Goal: Find specific page/section: Find specific page/section

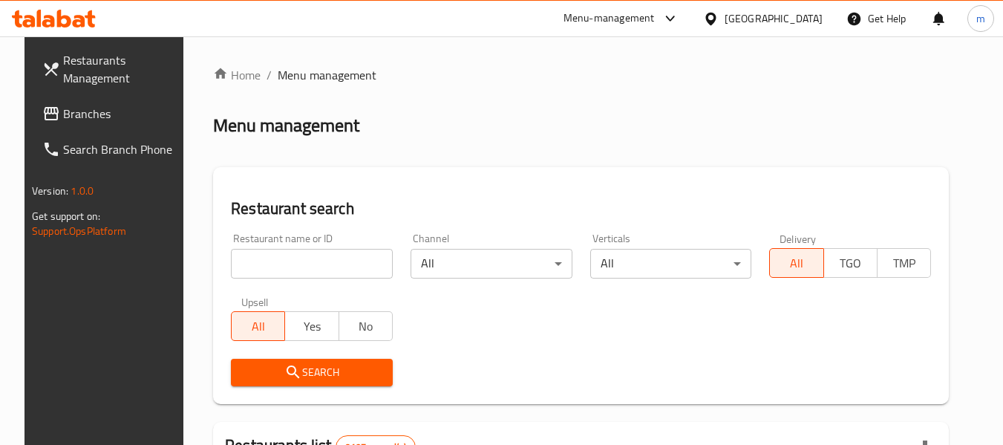
click at [96, 113] on span "Branches" at bounding box center [121, 114] width 117 height 18
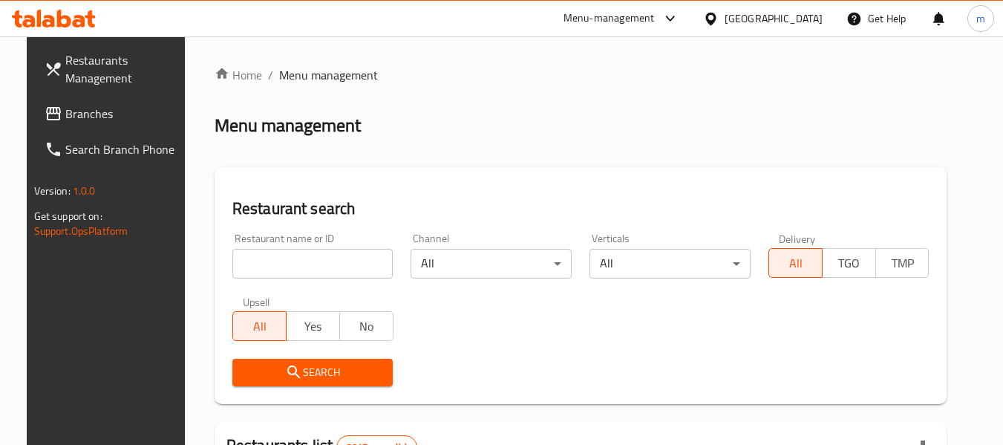
click at [68, 119] on span "Branches" at bounding box center [123, 114] width 117 height 18
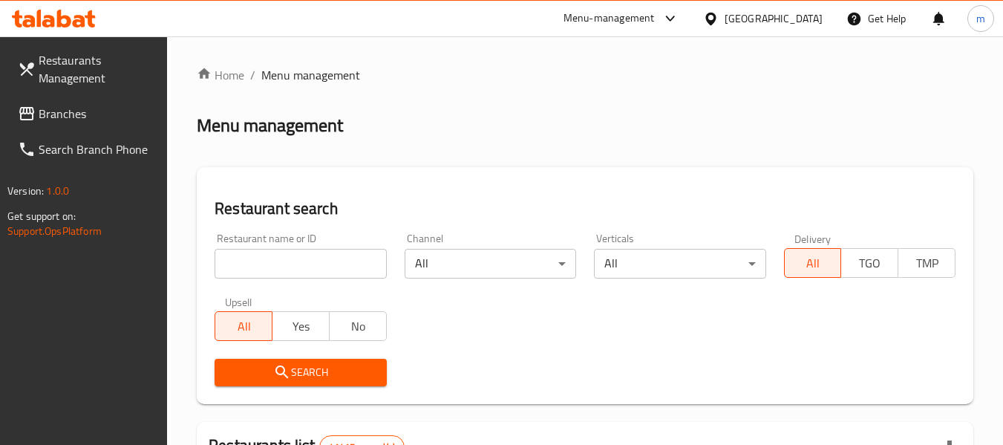
click at [71, 120] on span "Branches" at bounding box center [97, 114] width 117 height 18
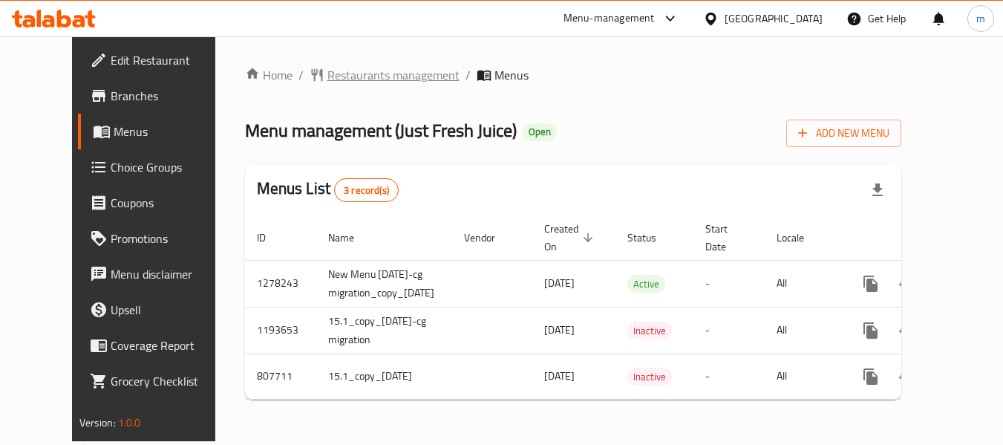
click at [327, 73] on span "Restaurants management" at bounding box center [393, 75] width 132 height 18
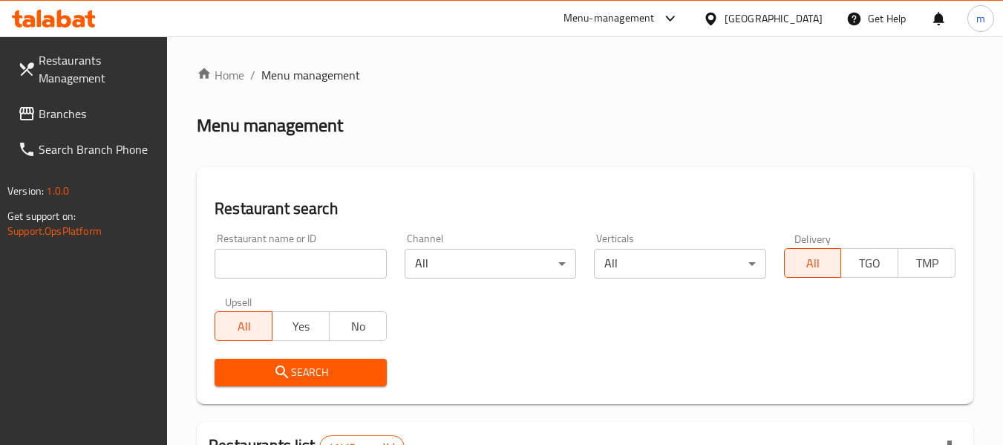
click at [329, 254] on input "search" at bounding box center [300, 264] width 171 height 30
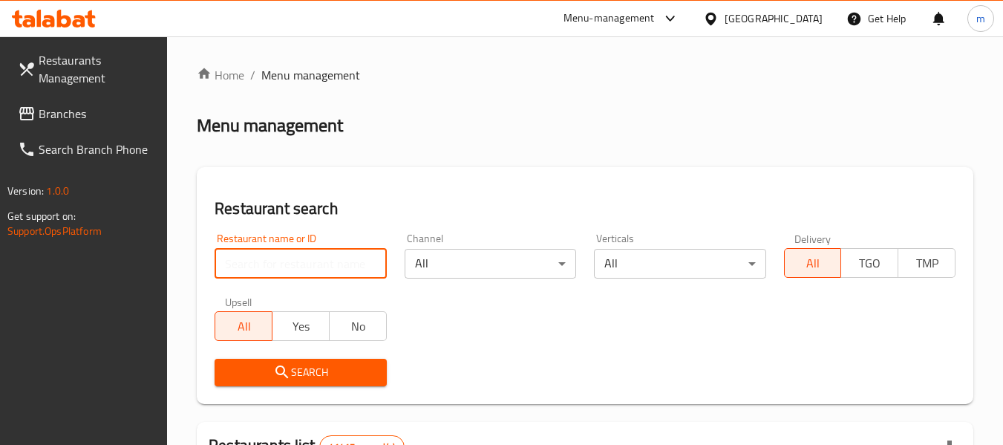
paste input "8740"
type input "8740"
click button "Search" at bounding box center [300, 371] width 171 height 27
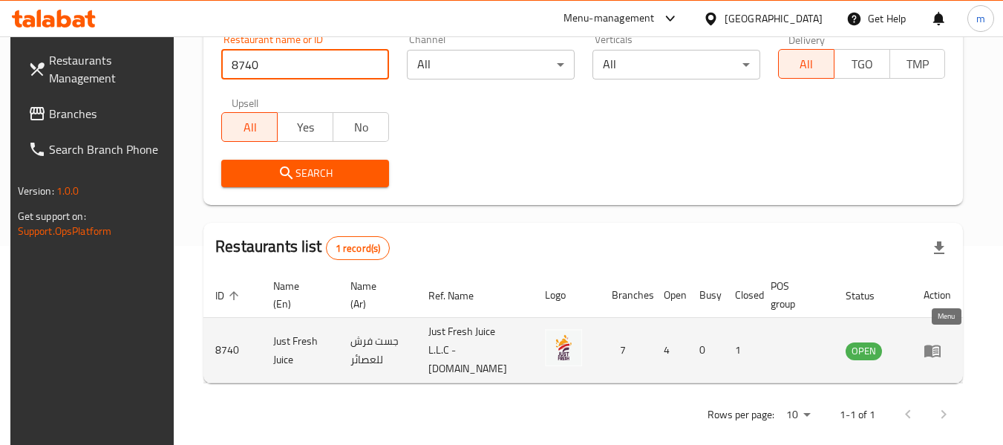
click at [941, 341] on icon "enhanced table" at bounding box center [932, 350] width 18 height 18
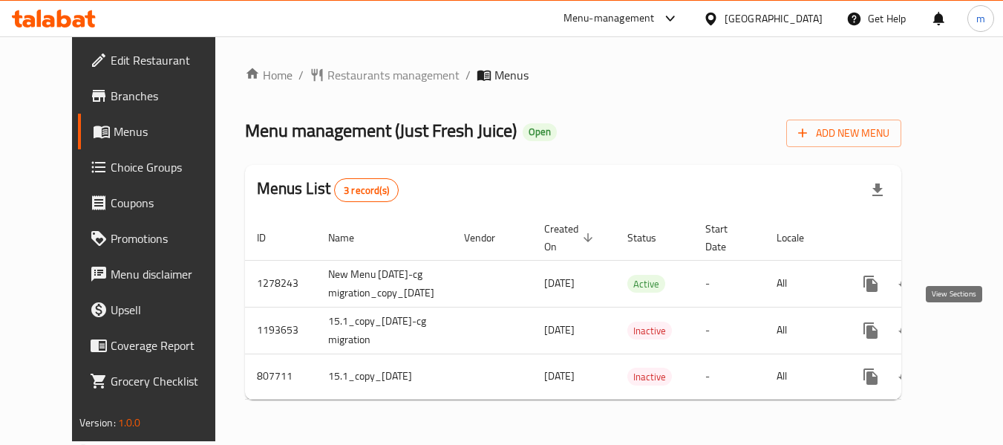
scroll to position [7, 0]
click at [111, 165] on span "Choice Groups" at bounding box center [169, 167] width 117 height 18
